Goal: Submit feedback/report problem

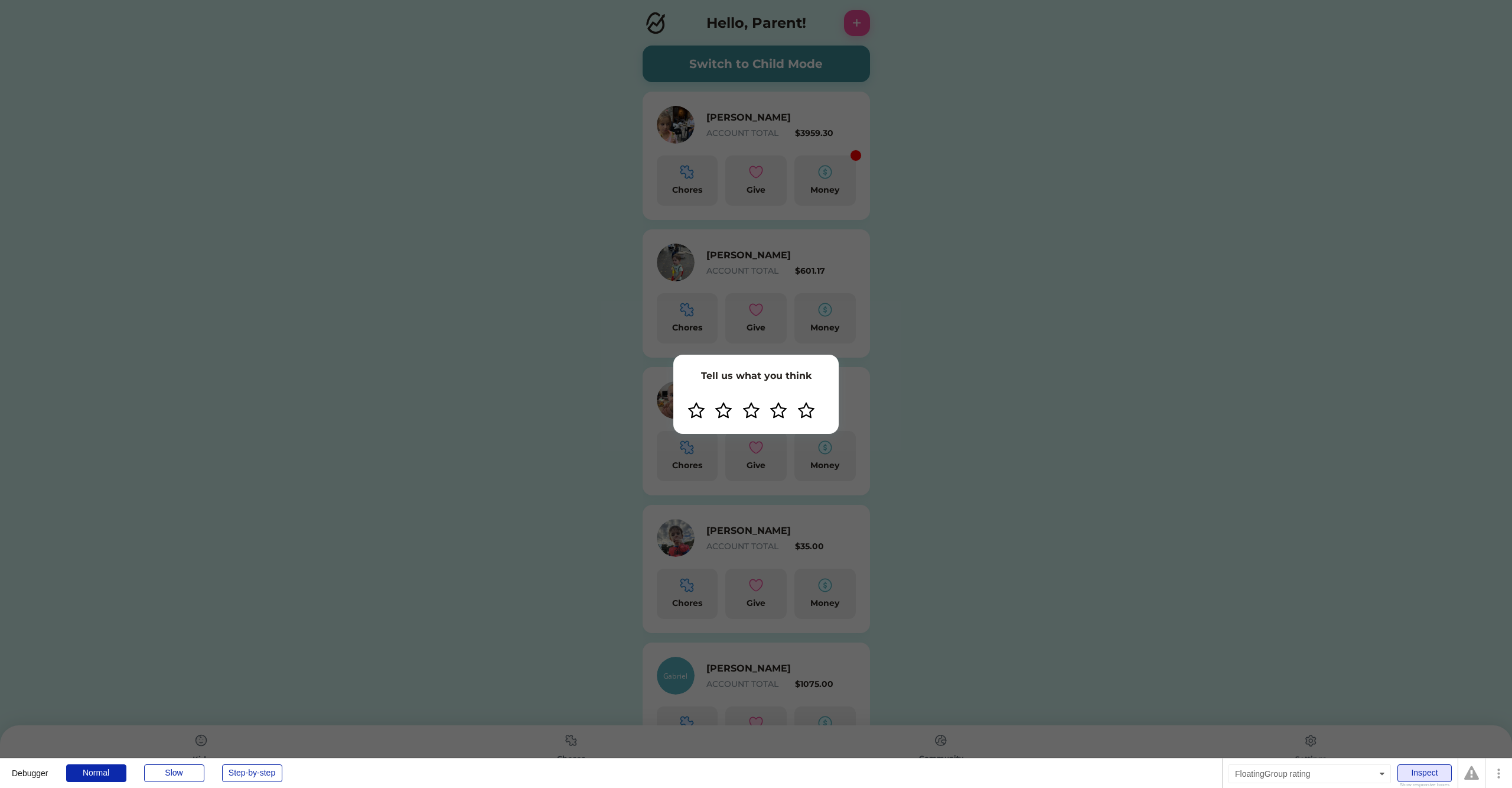
click at [1419, 771] on div "Inspect" at bounding box center [1424, 773] width 54 height 18
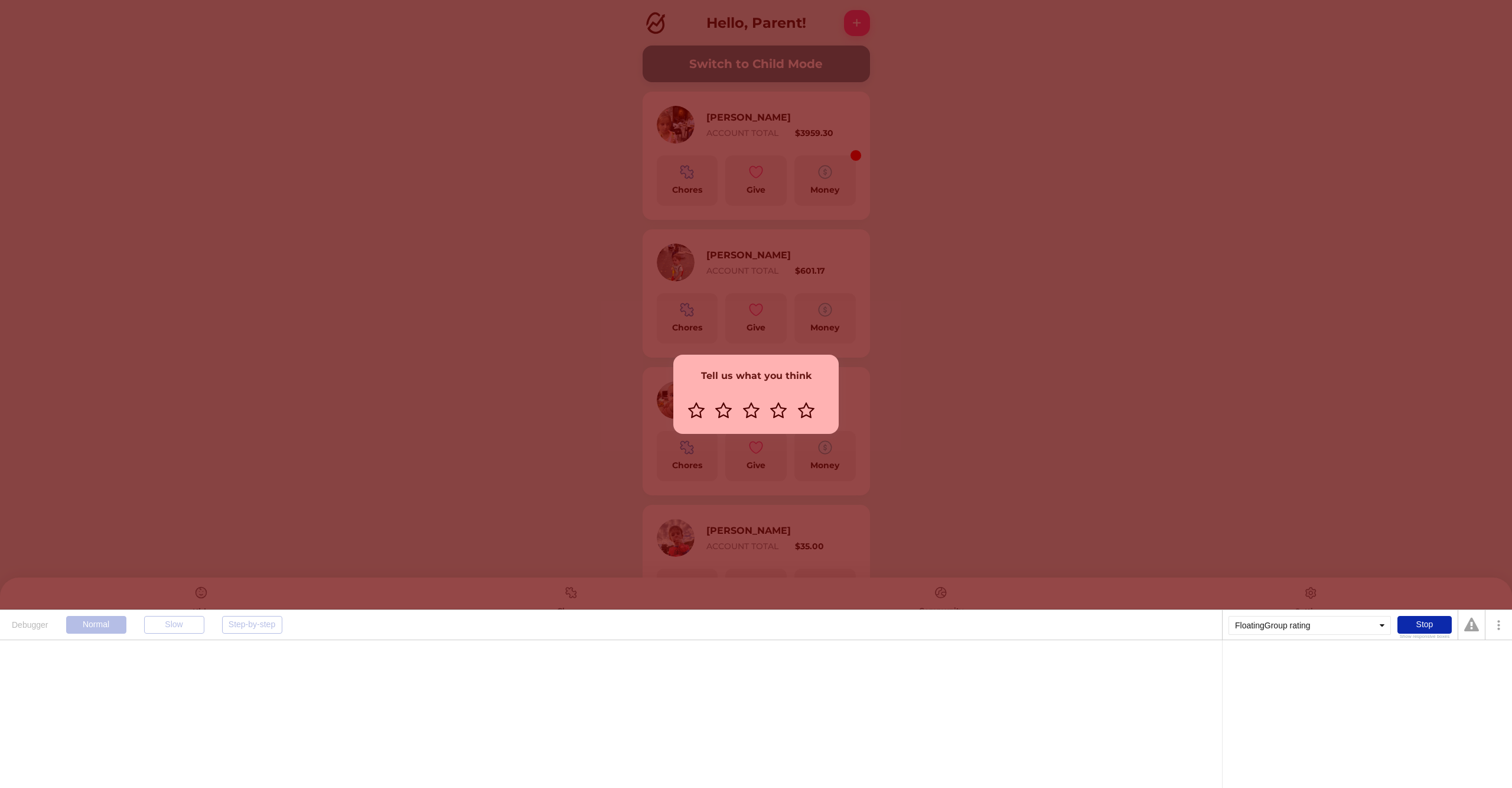
click at [1156, 388] on div "Tell us what you think" at bounding box center [756, 394] width 1512 height 788
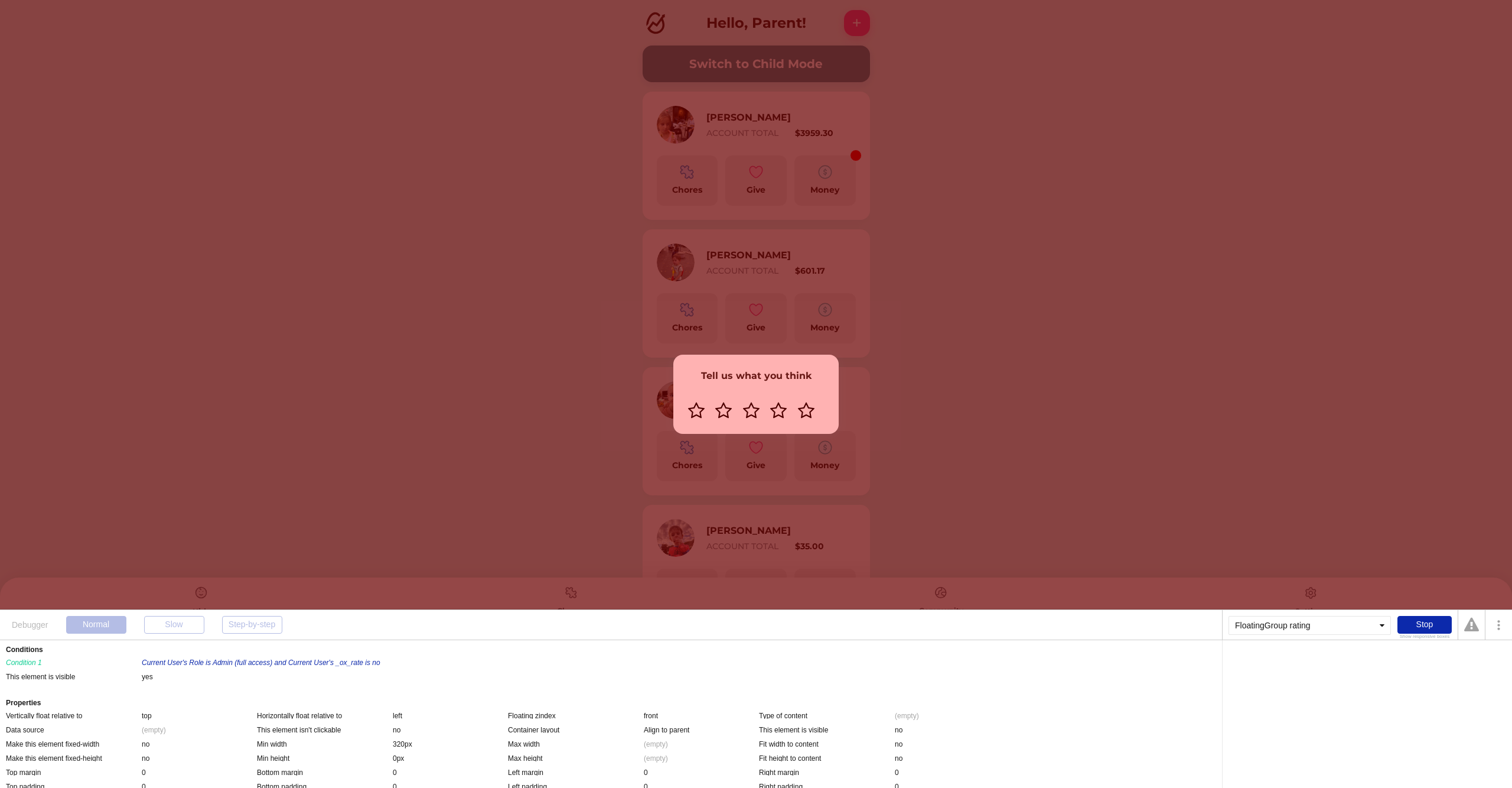
click at [286, 657] on div "Condition 1 Current User's Role is Admin (full access) and Current User's _ox_r…" at bounding box center [193, 660] width 376 height 14
click at [285, 662] on div "Current User's Role is Admin (full access) and Current User's _ox_rate is no" at bounding box center [261, 662] width 239 height 9
click at [1275, 662] on div "'s Role" at bounding box center [1280, 661] width 21 height 7
click at [1295, 662] on div "is" at bounding box center [1293, 661] width 6 height 7
click at [1326, 662] on div "Admin (full access)" at bounding box center [1326, 661] width 60 height 7
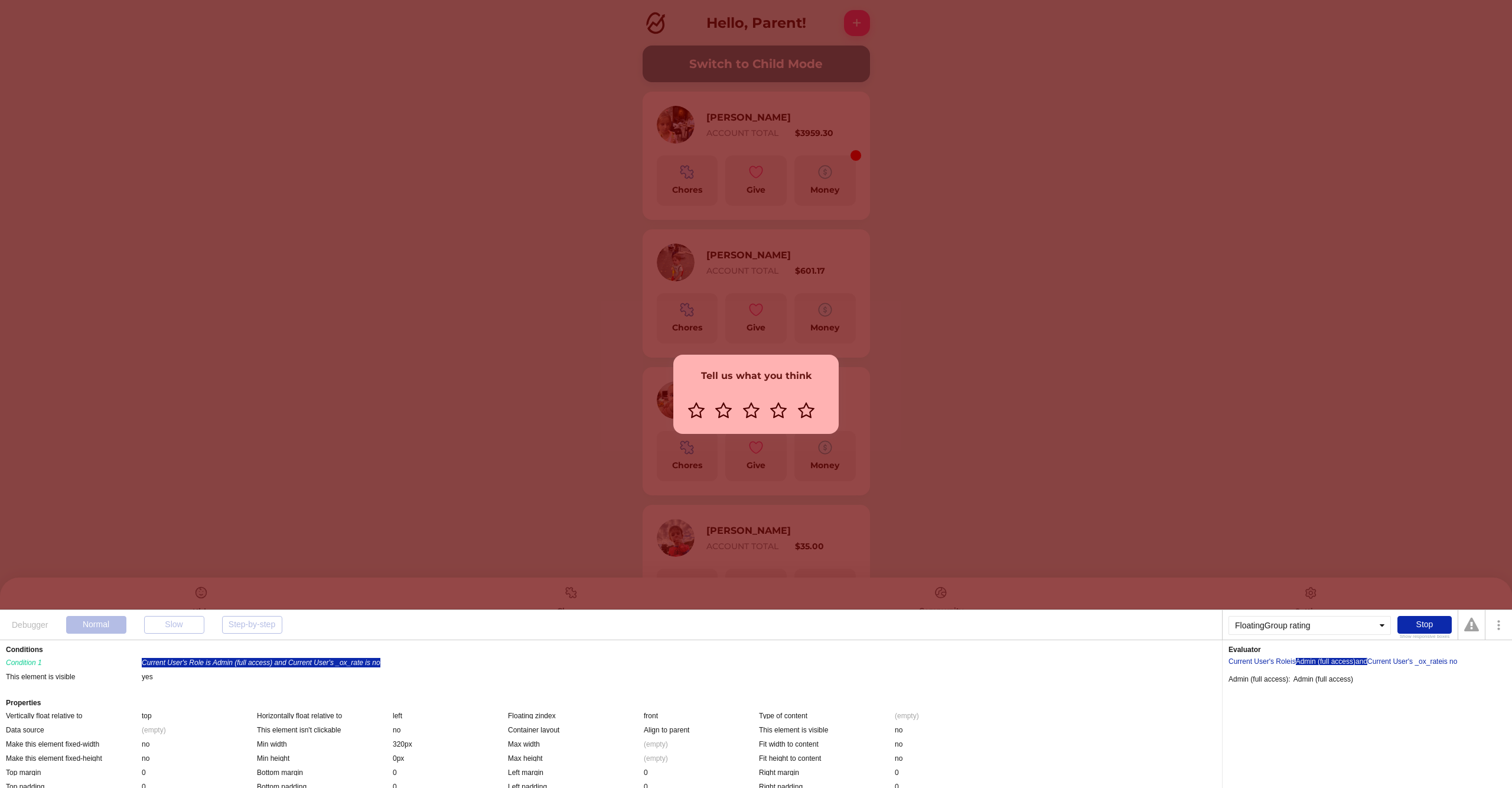
click at [1367, 663] on div "and" at bounding box center [1362, 661] width 12 height 7
click at [1393, 662] on div "Current User" at bounding box center [1388, 661] width 41 height 7
click at [1424, 662] on div "'s _ox_rate" at bounding box center [1425, 661] width 34 height 7
click at [1456, 661] on div "is no" at bounding box center [1449, 661] width 15 height 7
click at [1423, 626] on div "Stop" at bounding box center [1424, 624] width 54 height 18
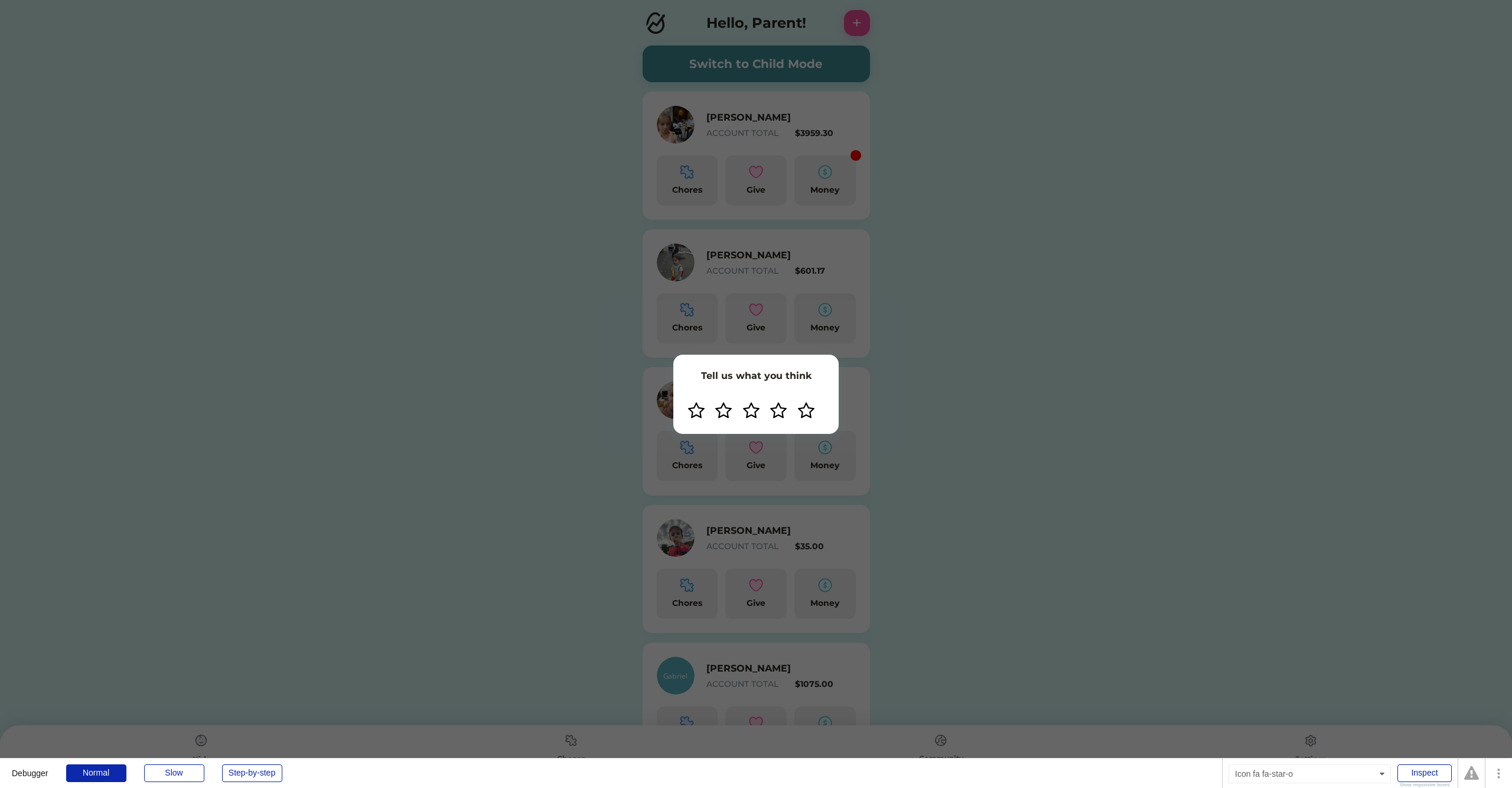
click at [750, 411] on icon at bounding box center [751, 411] width 18 height 18
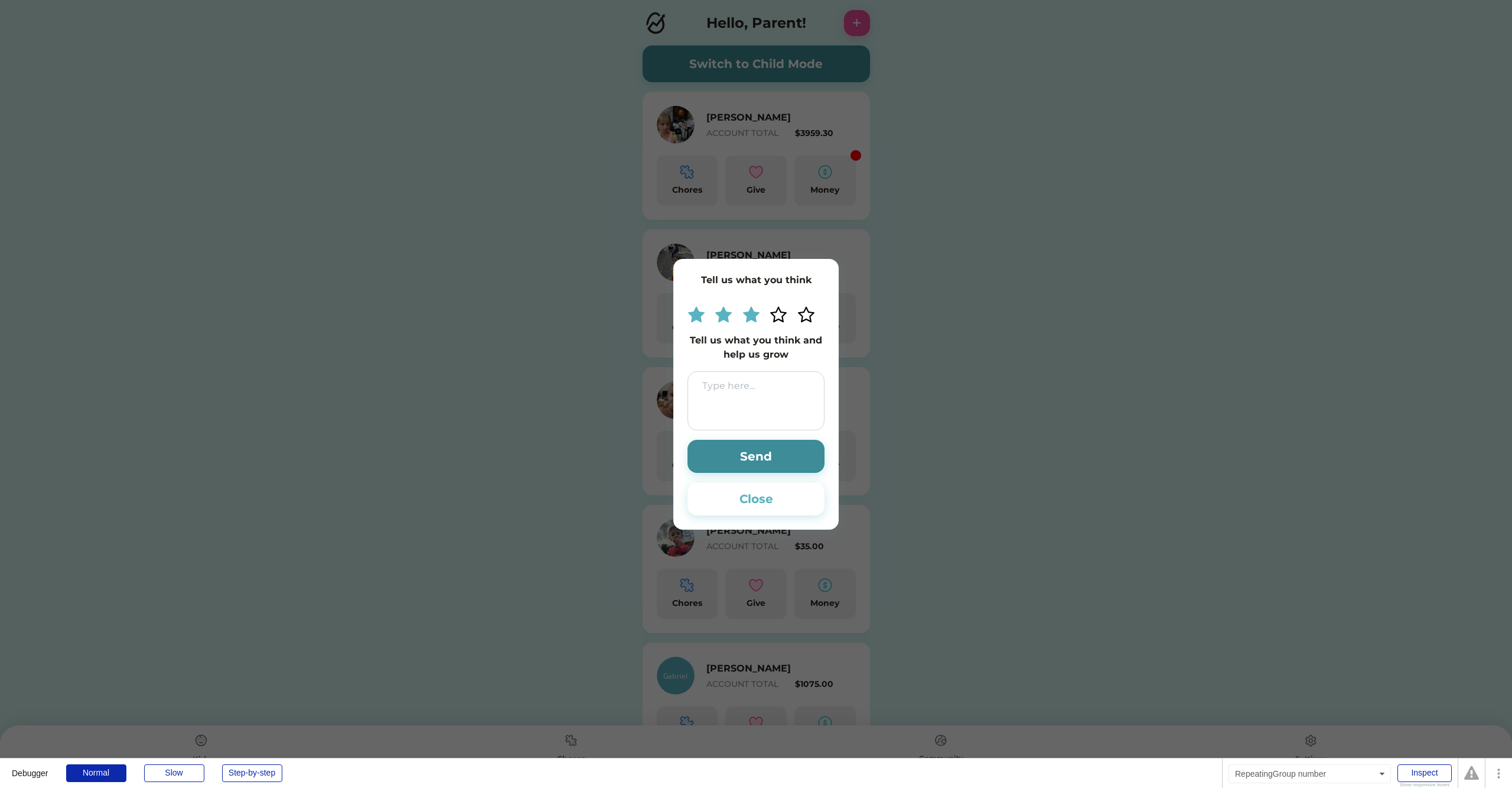
click at [774, 319] on use at bounding box center [778, 314] width 17 height 16
